Goal: Task Accomplishment & Management: Manage account settings

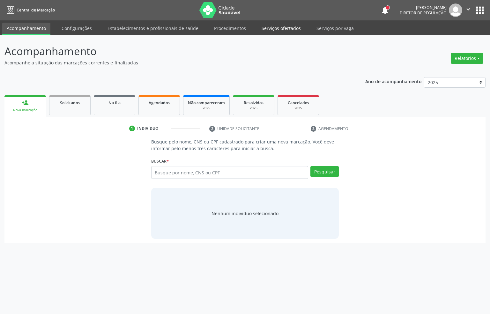
click at [264, 30] on link "Serviços ofertados" at bounding box center [281, 28] width 48 height 11
select select "9"
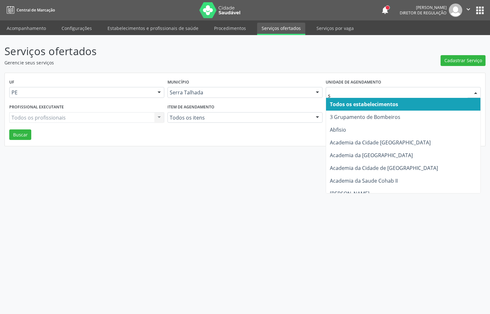
type input "s b"
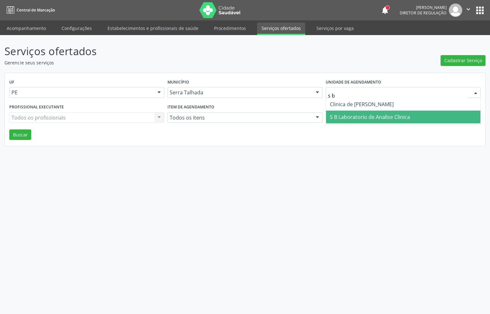
click at [360, 112] on span "S B Laboratorio de Analise Clinica" at bounding box center [403, 117] width 155 height 13
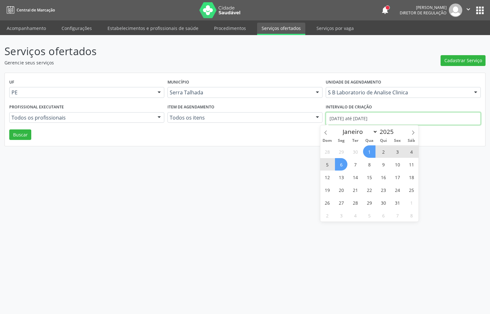
click at [358, 117] on input "01/10/2025 até 06/10/2025" at bounding box center [403, 118] width 155 height 13
click at [326, 136] on span at bounding box center [326, 130] width 11 height 11
select select "8"
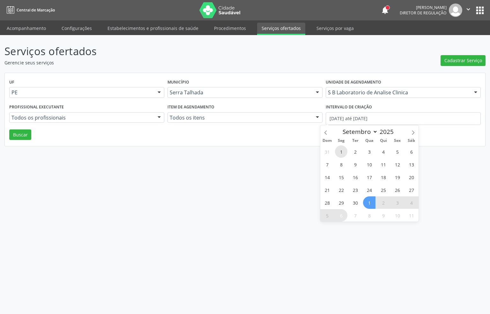
click at [342, 152] on span "1" at bounding box center [341, 152] width 12 height 12
type input "01/09/2025"
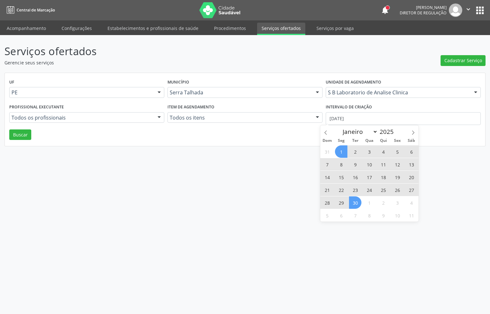
click at [356, 202] on span "30" at bounding box center [355, 203] width 12 height 12
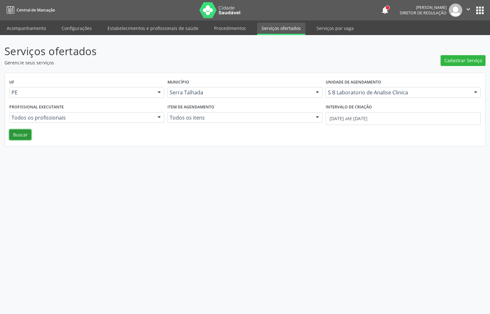
click at [20, 137] on button "Buscar" at bounding box center [20, 135] width 22 height 11
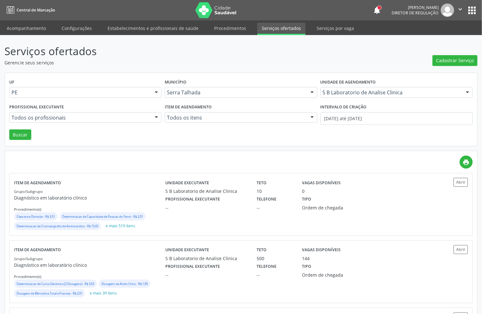
scroll to position [48, 0]
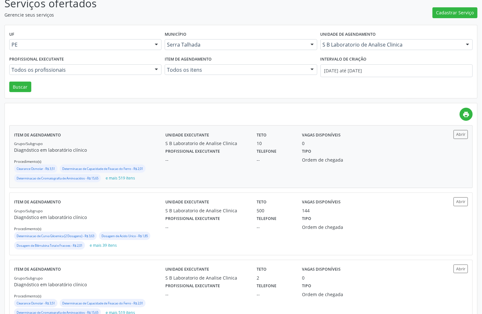
click at [179, 173] on div "Unidade executante S B Laboratorio de Analise Clinica Teto 10 Vagas disponíveis…" at bounding box center [297, 156] width 265 height 53
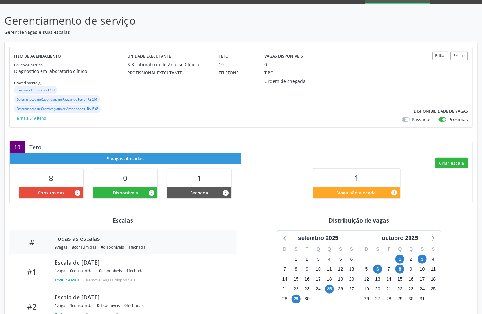
scroll to position [48, 0]
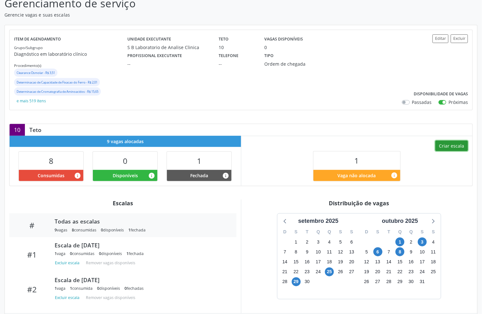
click at [459, 148] on button "Criar escala" at bounding box center [452, 146] width 33 height 11
select select "9"
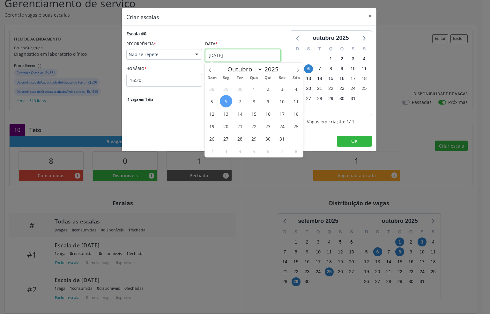
click at [233, 56] on input "[DATE]" at bounding box center [243, 55] width 76 height 13
click at [240, 100] on span "7" at bounding box center [240, 101] width 12 height 12
click at [223, 60] on input "[DATE]" at bounding box center [243, 55] width 76 height 13
click at [256, 102] on span "8" at bounding box center [254, 101] width 12 height 12
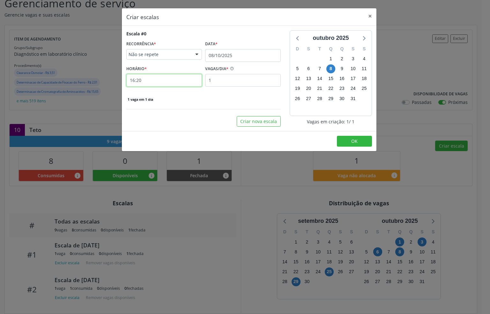
click at [157, 78] on input "16:20" at bounding box center [164, 80] width 76 height 13
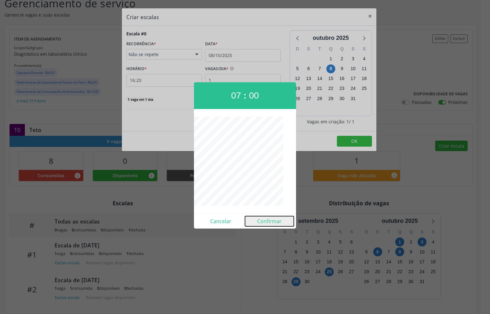
click at [262, 221] on button "Confirmar" at bounding box center [269, 221] width 49 height 10
type input "07:00"
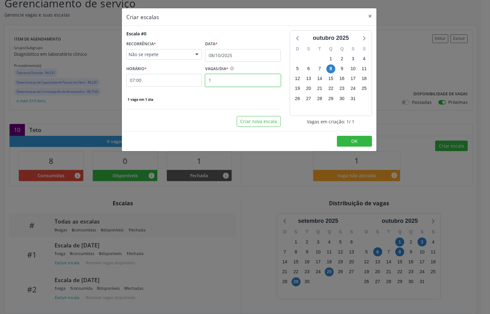
click at [221, 79] on input "1" at bounding box center [243, 80] width 76 height 13
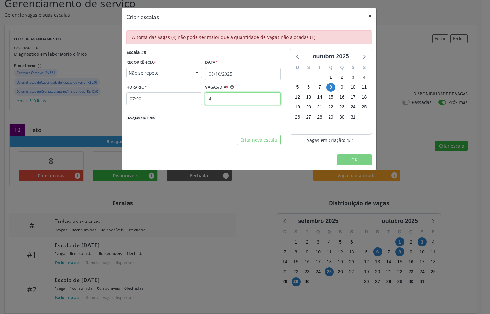
type input "4"
click at [369, 18] on button "×" at bounding box center [370, 16] width 13 height 16
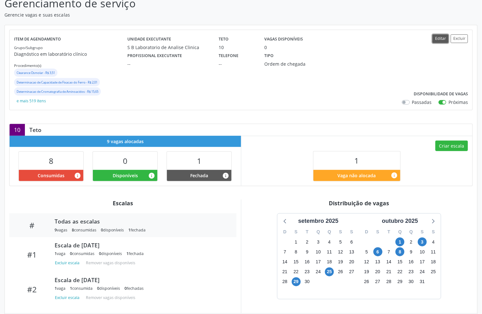
click at [440, 38] on button "Editar" at bounding box center [441, 38] width 16 height 9
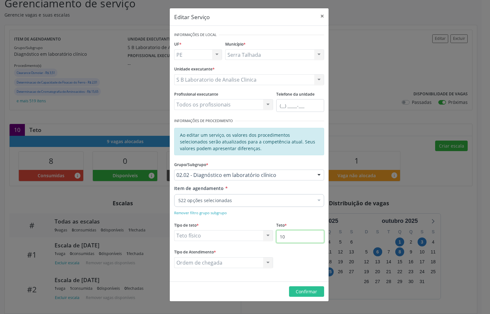
click at [296, 239] on input "10" at bounding box center [300, 237] width 48 height 13
type input "20"
click at [301, 290] on span "Confirmar" at bounding box center [306, 292] width 21 height 6
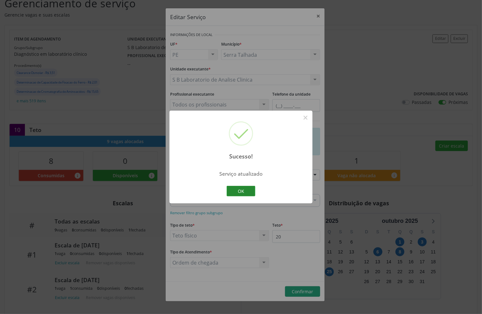
click at [238, 192] on button "OK" at bounding box center [241, 191] width 29 height 11
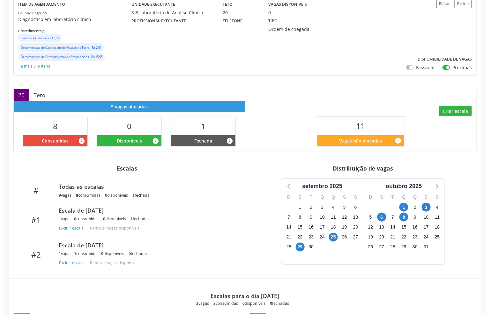
scroll to position [96, 0]
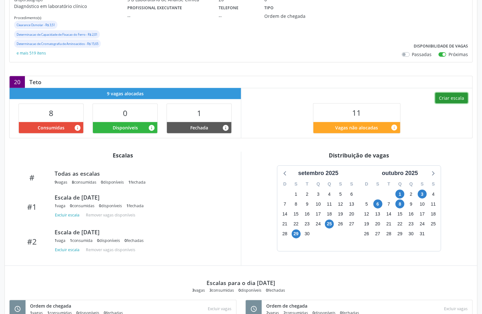
click at [451, 98] on button "Criar escala" at bounding box center [452, 98] width 33 height 11
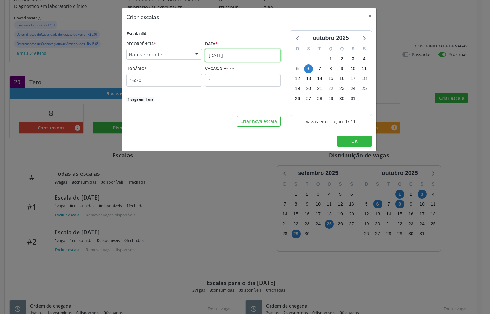
click at [240, 55] on input "[DATE]" at bounding box center [243, 55] width 76 height 13
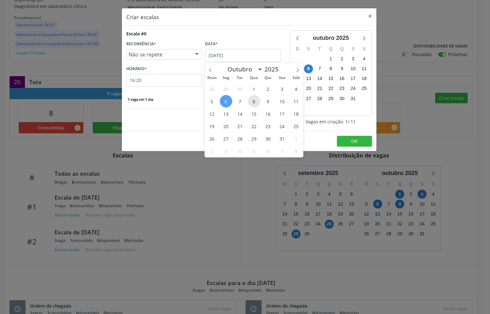
click at [254, 105] on span "8" at bounding box center [254, 101] width 12 height 12
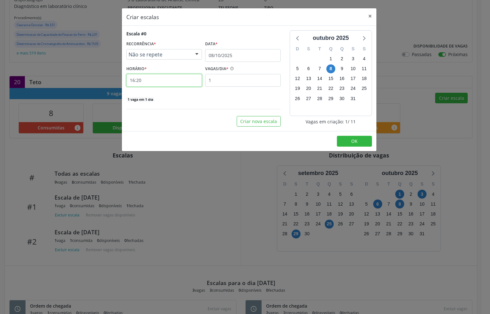
click at [165, 84] on input "16:20" at bounding box center [164, 80] width 76 height 13
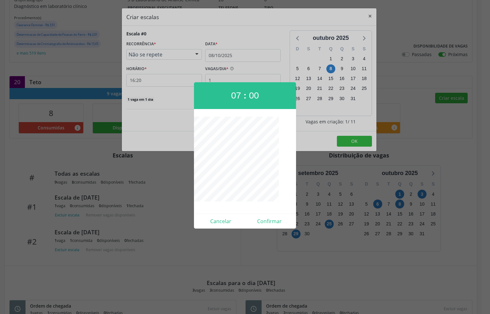
click at [267, 216] on div "Cancelar Confirmar" at bounding box center [245, 221] width 102 height 15
click at [266, 219] on button "Confirmar" at bounding box center [269, 221] width 49 height 10
type input "07:00"
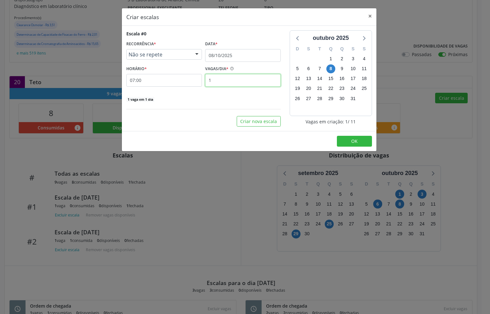
click at [216, 83] on input "1" at bounding box center [243, 80] width 76 height 13
type input "4"
click at [346, 139] on button "OK" at bounding box center [354, 141] width 35 height 11
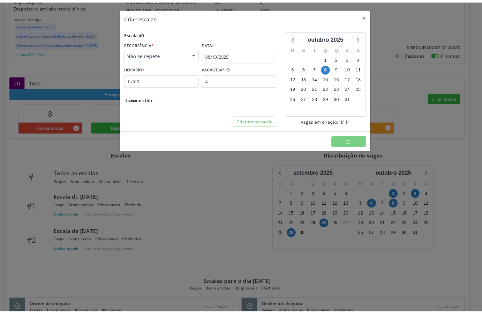
scroll to position [0, 0]
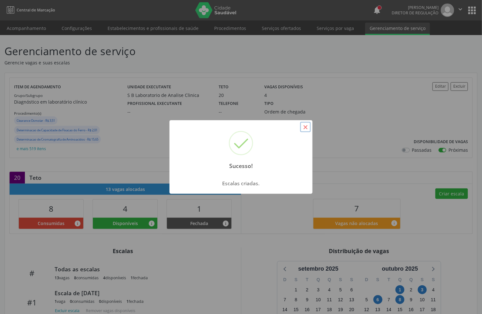
click at [303, 125] on button "×" at bounding box center [305, 127] width 11 height 11
